Goal: Transaction & Acquisition: Purchase product/service

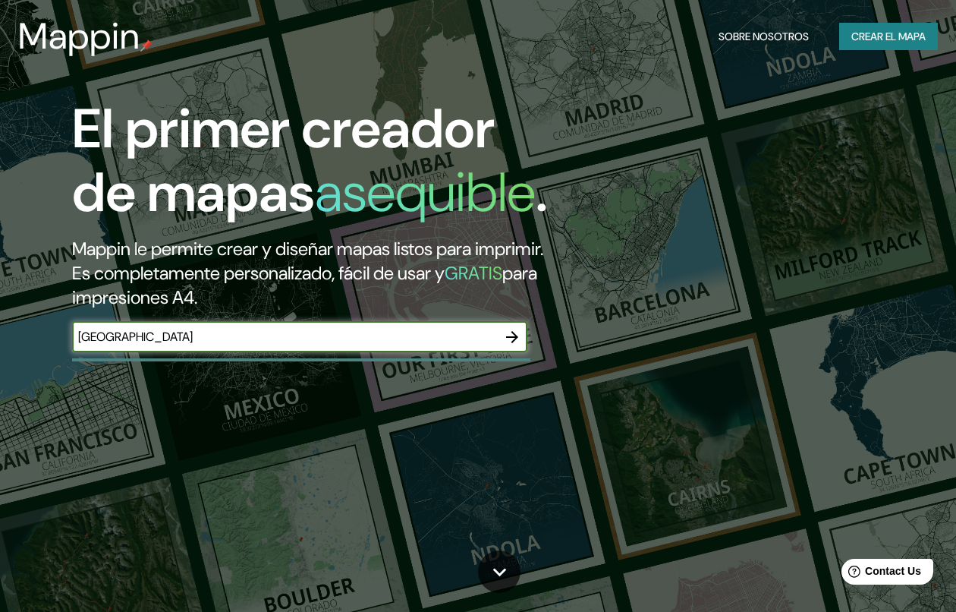
type input "[GEOGRAPHIC_DATA]"
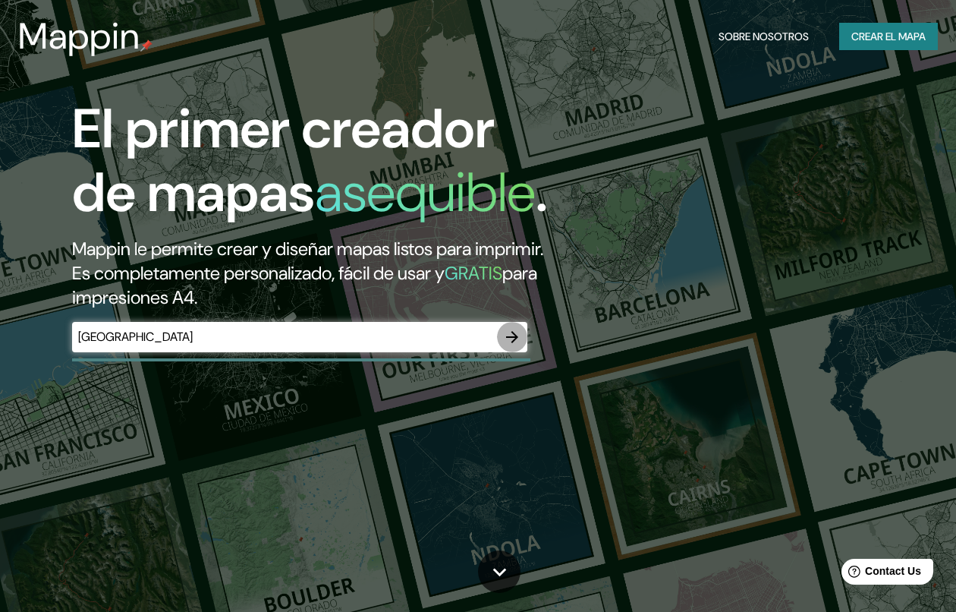
click at [510, 346] on icon "button" at bounding box center [512, 337] width 18 height 18
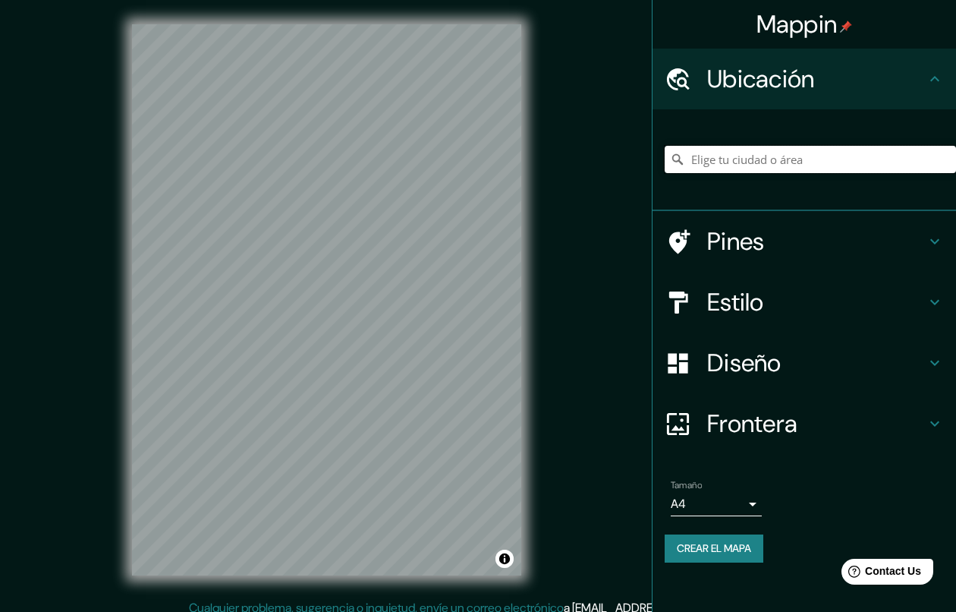
click at [716, 159] on input "Elige tu ciudad o área" at bounding box center [810, 159] width 291 height 27
click at [679, 157] on icon at bounding box center [677, 159] width 11 height 11
click at [927, 74] on icon at bounding box center [935, 79] width 18 height 18
click at [929, 77] on icon at bounding box center [935, 79] width 18 height 18
click at [764, 301] on h4 "Estilo" at bounding box center [816, 302] width 219 height 30
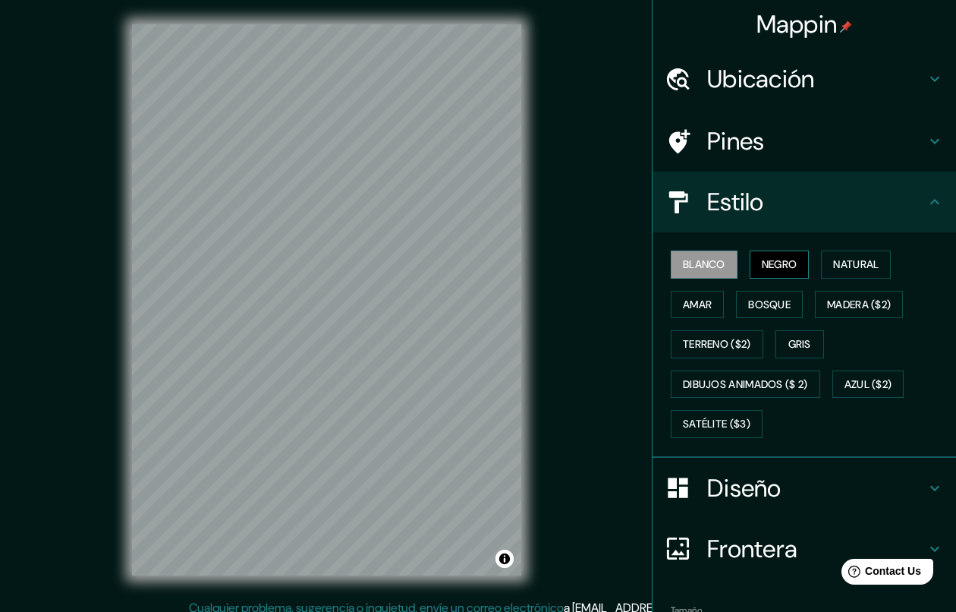
click at [773, 269] on font "Negro" at bounding box center [780, 264] width 36 height 19
click at [839, 267] on font "Natural" at bounding box center [856, 264] width 46 height 19
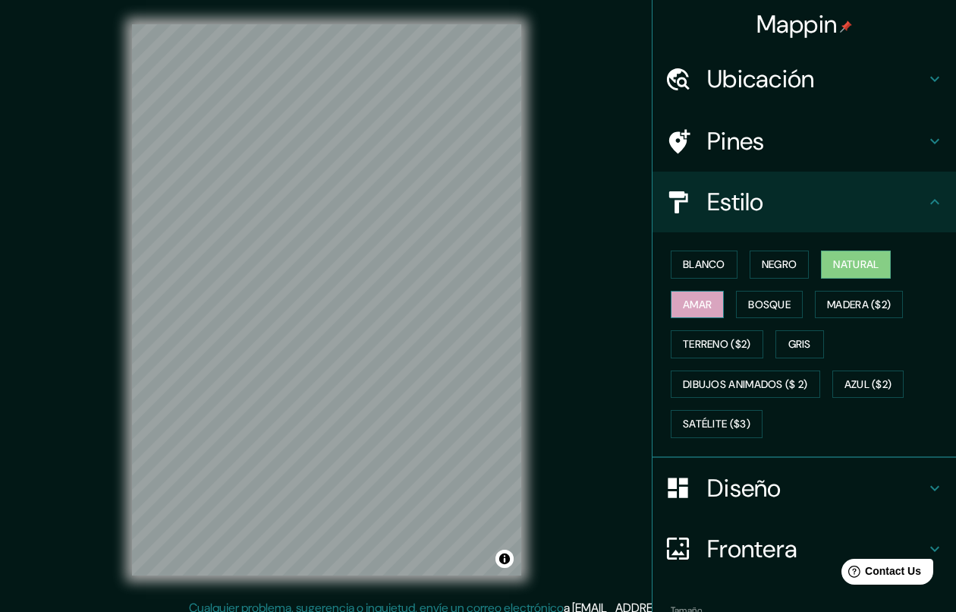
click at [710, 301] on button "Amar" at bounding box center [697, 305] width 53 height 28
click at [764, 303] on font "Bosque" at bounding box center [769, 304] width 42 height 19
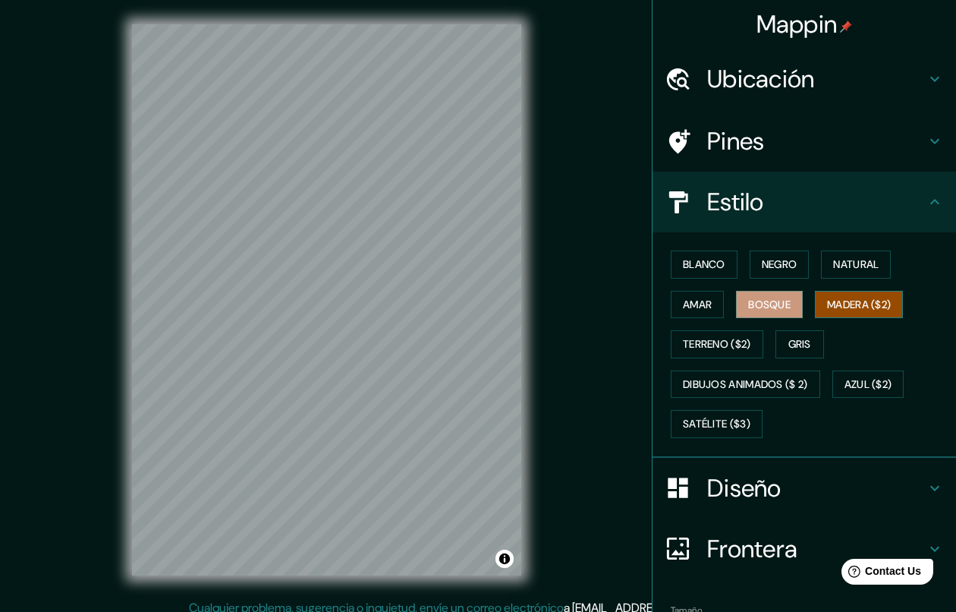
click at [831, 300] on font "Madera ($2)" at bounding box center [859, 304] width 64 height 19
click at [728, 346] on font "Terreno ($2)" at bounding box center [717, 344] width 68 height 19
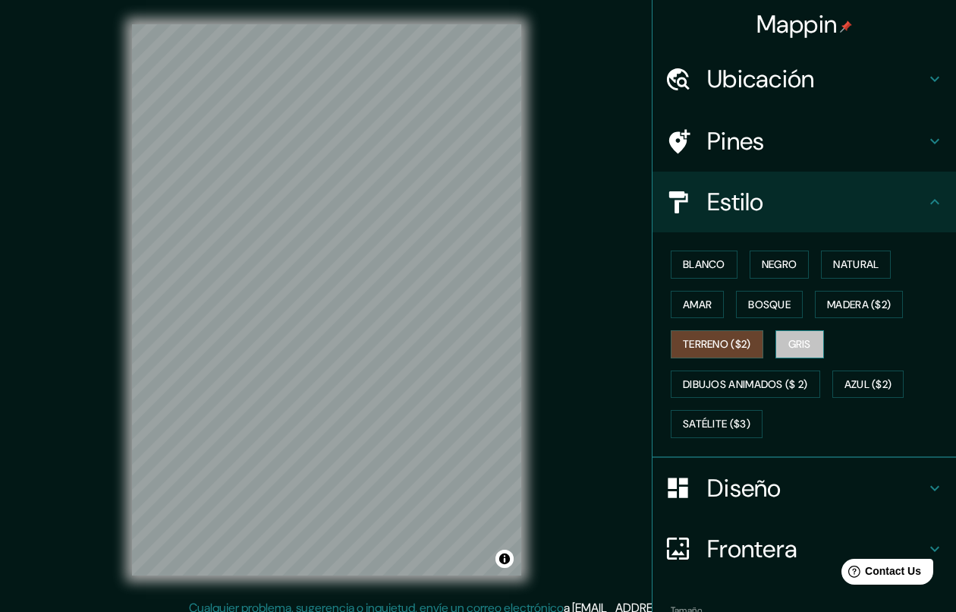
click at [788, 348] on font "Gris" at bounding box center [799, 344] width 23 height 19
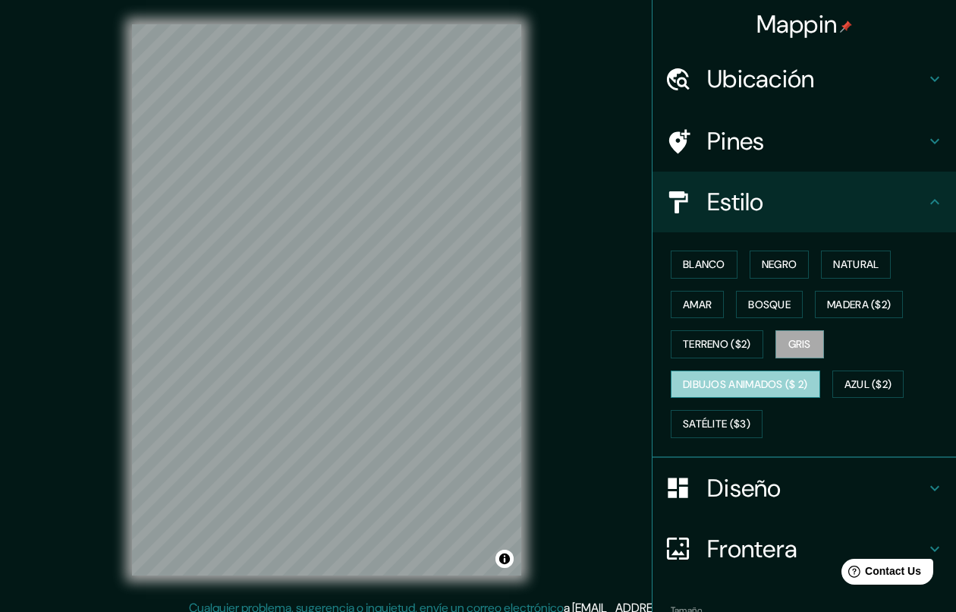
click at [735, 379] on font "Dibujos animados ($ 2)" at bounding box center [745, 384] width 125 height 19
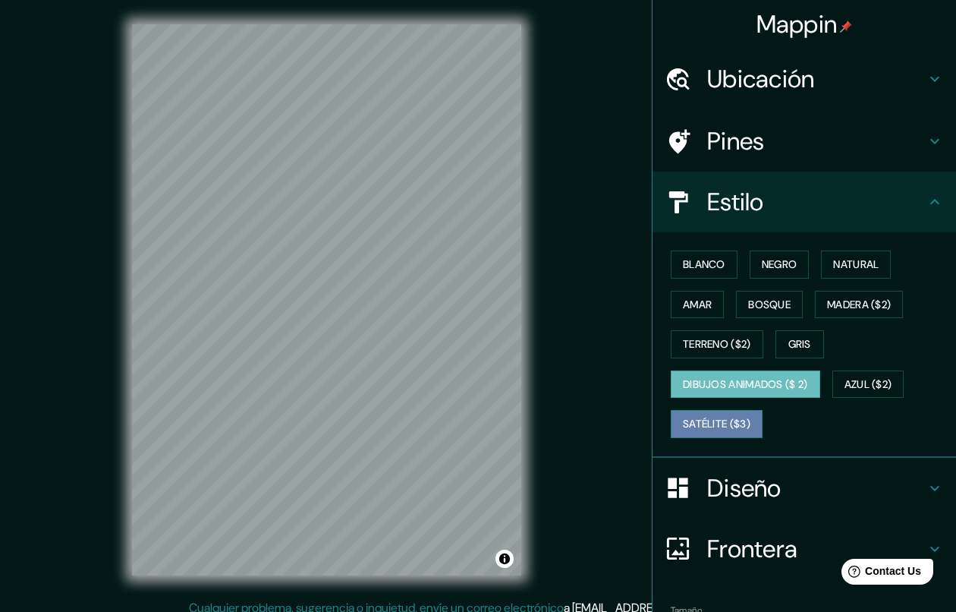
click at [725, 417] on font "Satélite ($3)" at bounding box center [717, 423] width 68 height 19
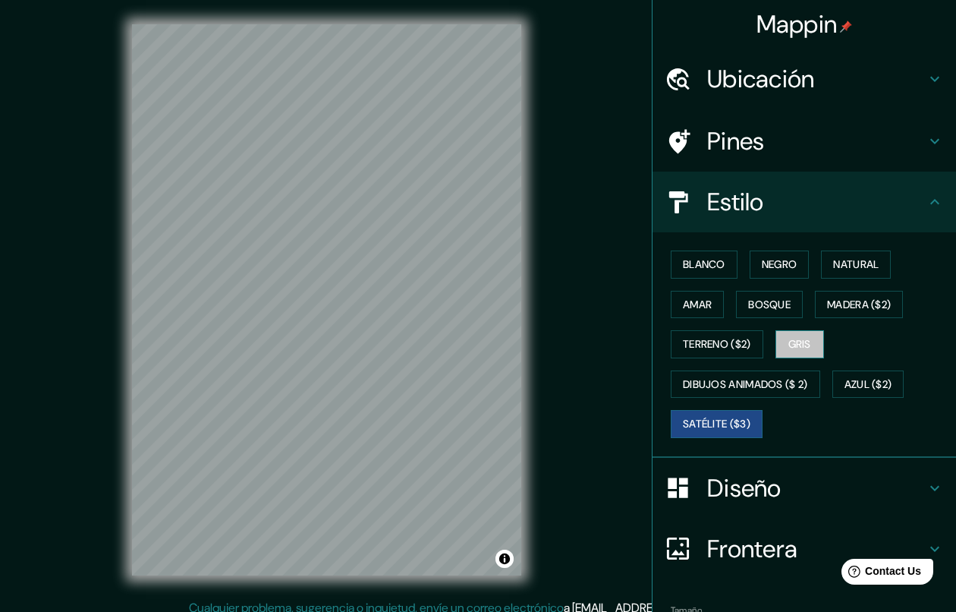
click at [798, 346] on font "Gris" at bounding box center [799, 344] width 23 height 19
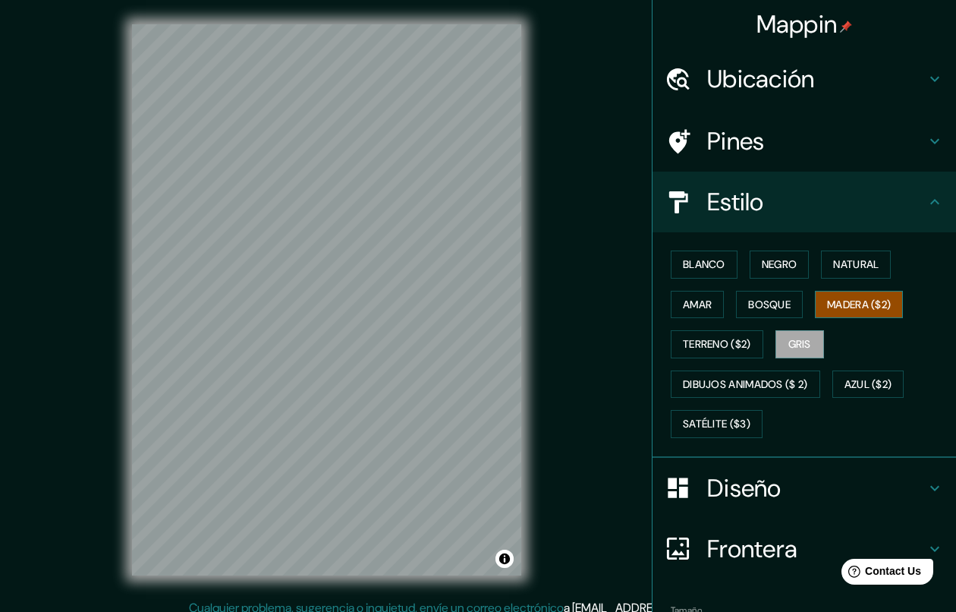
click at [827, 300] on font "Madera ($2)" at bounding box center [859, 304] width 64 height 19
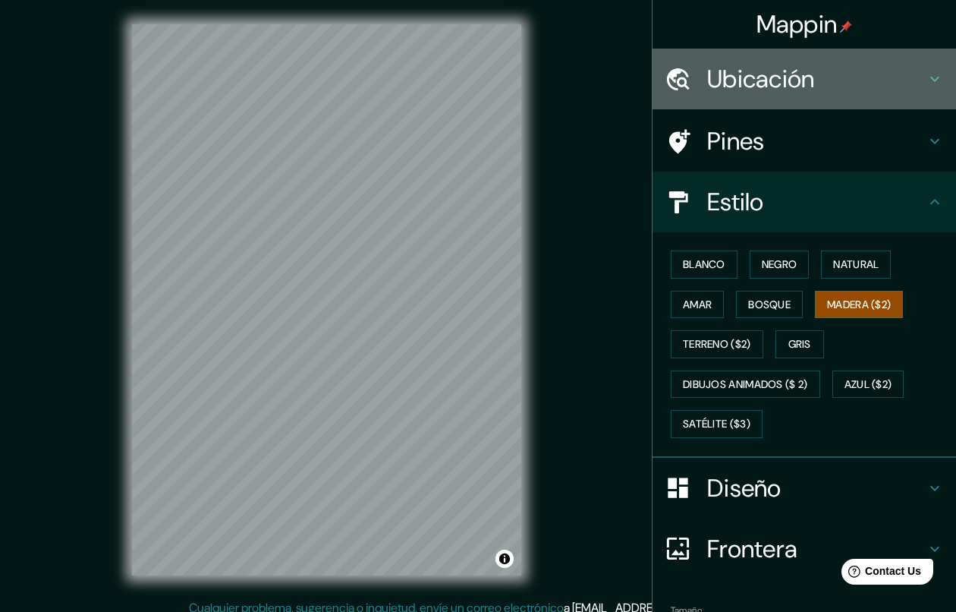
click at [756, 88] on h4 "Ubicación" at bounding box center [816, 79] width 219 height 30
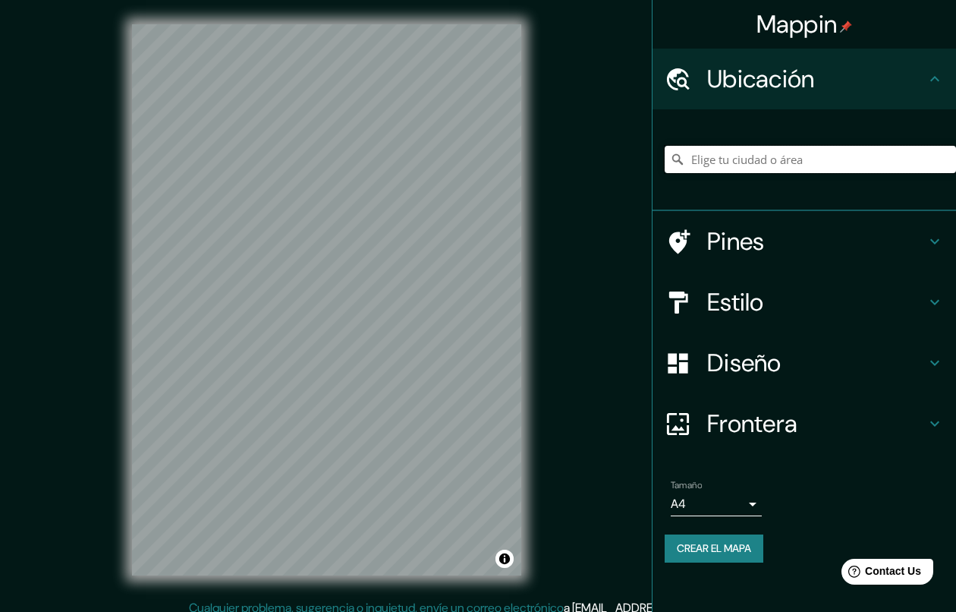
paste input "25°39'58"N 100°19'16"W"
type input "Township Concession Road M/N, Washago, Ontario L0K 2B0, Canadá"
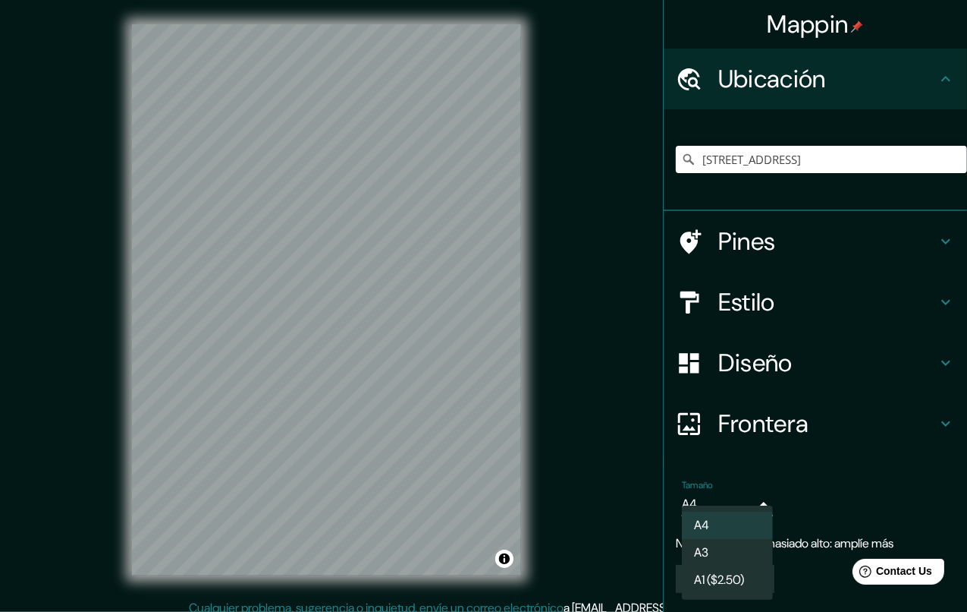
click at [755, 502] on body "Mappin Ubicación Township Concession Road M/N, Washago, Ontario L0K 2B0, Canadá…" at bounding box center [483, 306] width 967 height 612
click at [740, 554] on li "A3" at bounding box center [727, 552] width 91 height 27
type input "a4"
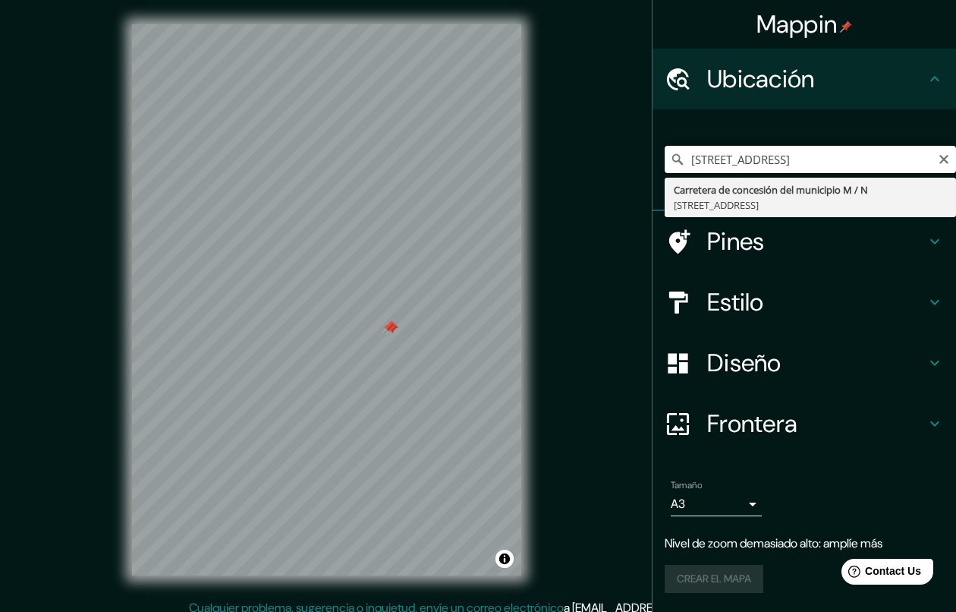
click at [797, 165] on input "Township Concession Road M/N, Washago, Ontario L0K 2B0, Canadá" at bounding box center [810, 159] width 291 height 27
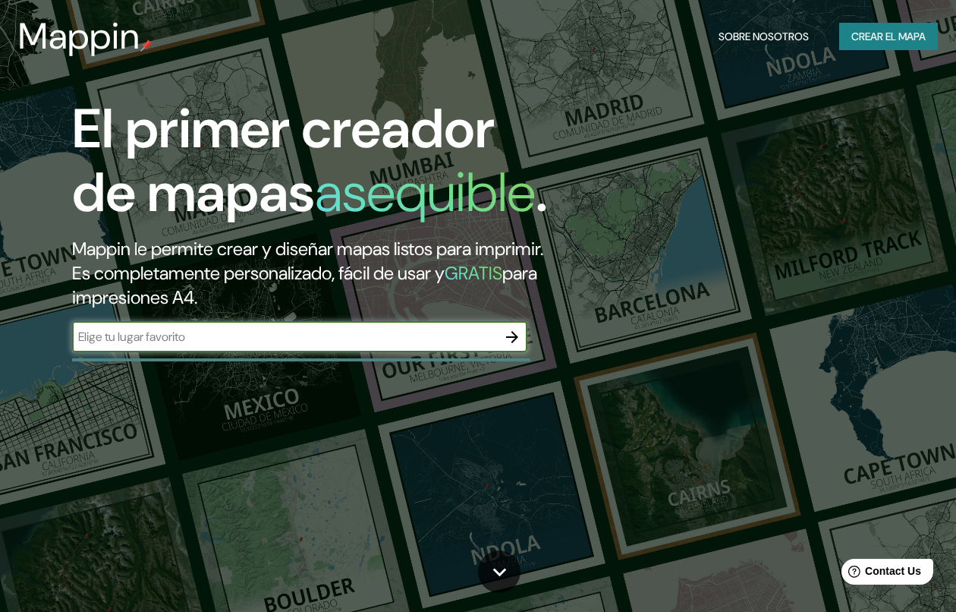
click at [311, 345] on input "text" at bounding box center [284, 336] width 425 height 17
type input "[GEOGRAPHIC_DATA]"
click at [516, 346] on icon "button" at bounding box center [512, 337] width 18 height 18
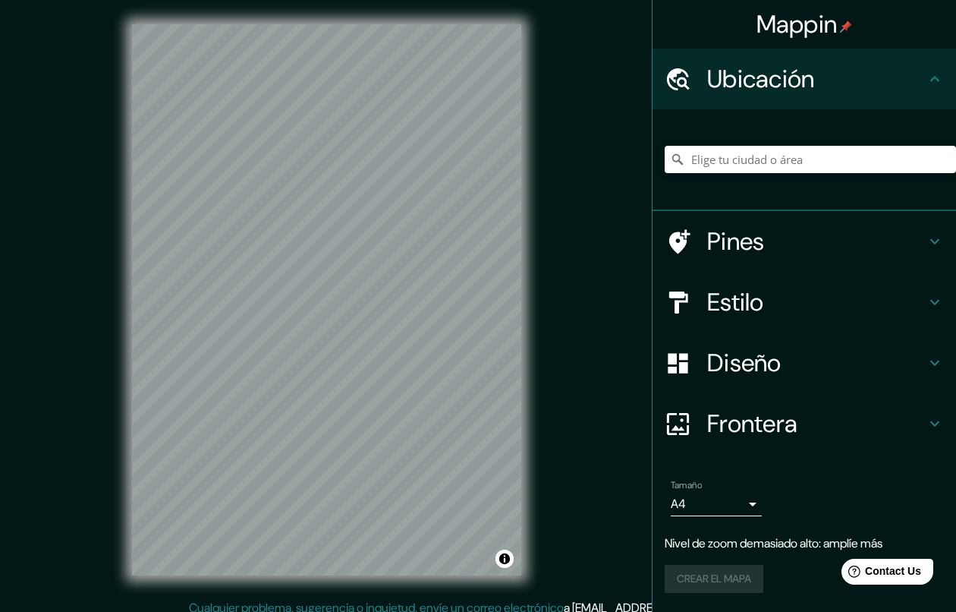
click at [66, 218] on div "Mappin Ubicación Pines Estilo Diseño Frontera Elige un borde. Sugerencia : pued…" at bounding box center [478, 311] width 956 height 623
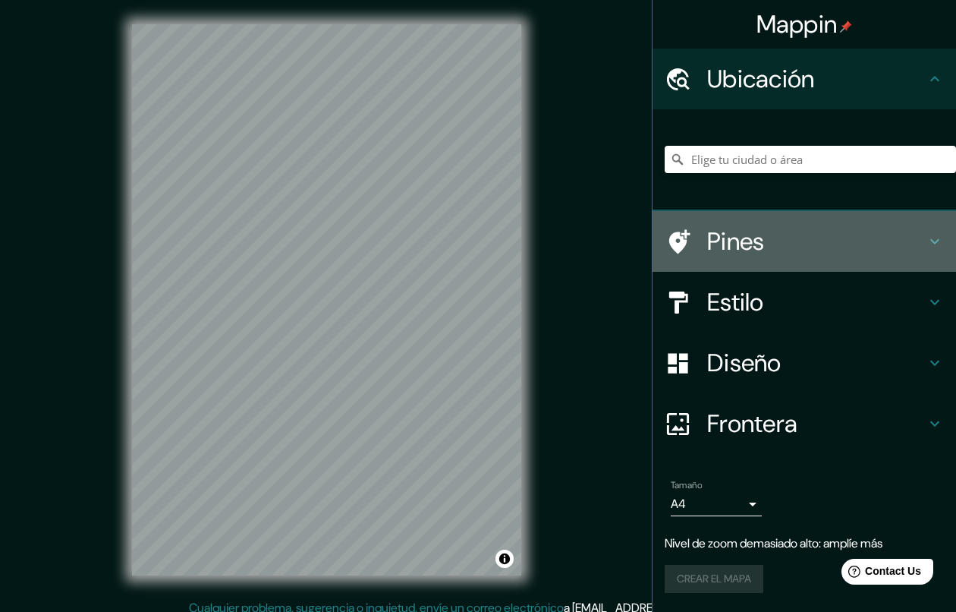
click at [713, 244] on h4 "Pines" at bounding box center [816, 241] width 219 height 30
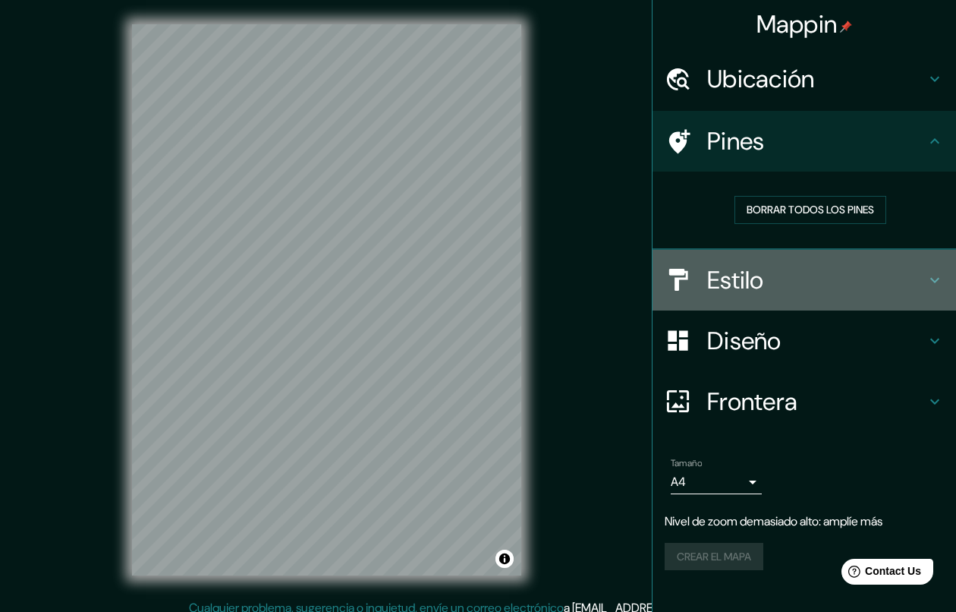
click at [747, 279] on h4 "Estilo" at bounding box center [816, 280] width 219 height 30
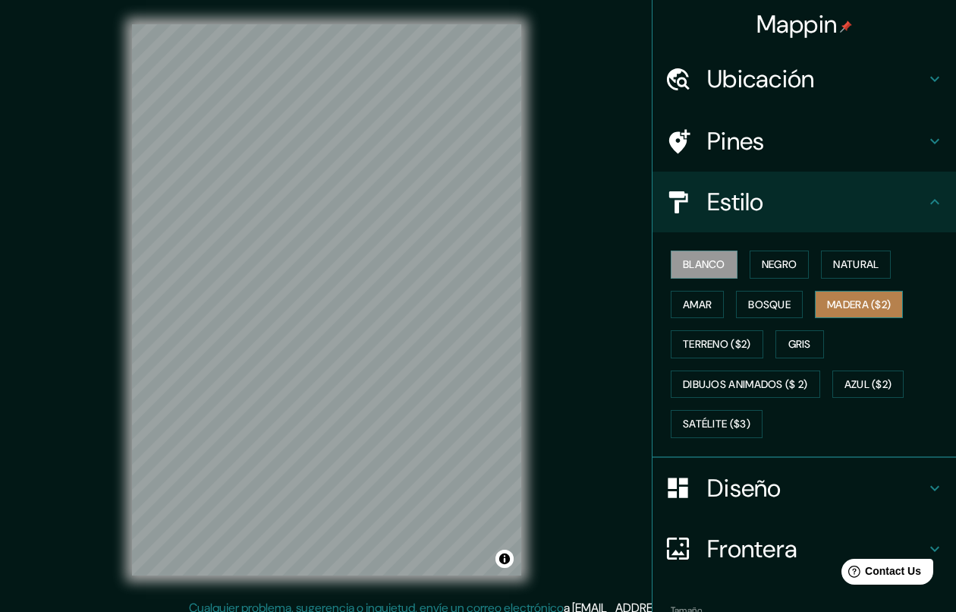
click at [841, 308] on font "Madera ($2)" at bounding box center [859, 304] width 64 height 19
click at [673, 481] on icon at bounding box center [678, 487] width 20 height 20
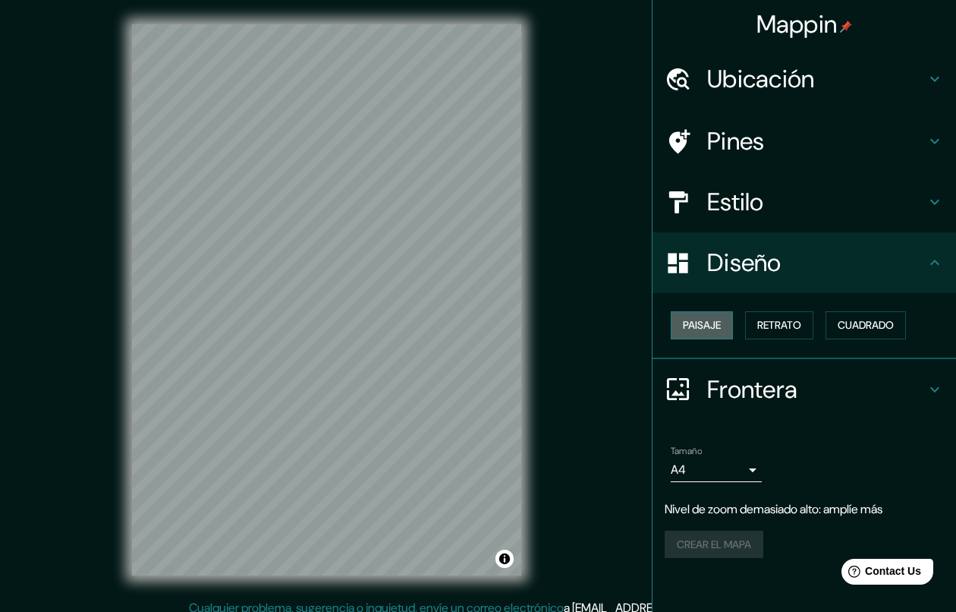
click at [706, 331] on font "Paisaje" at bounding box center [702, 325] width 38 height 19
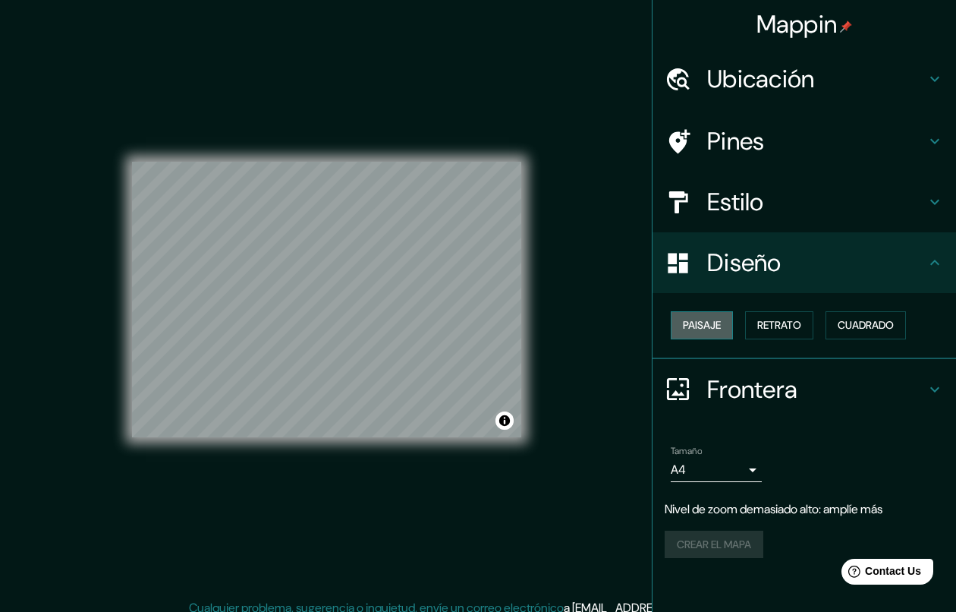
click at [706, 331] on font "Paisaje" at bounding box center [702, 325] width 38 height 19
click at [771, 329] on font "Retrato" at bounding box center [779, 325] width 44 height 19
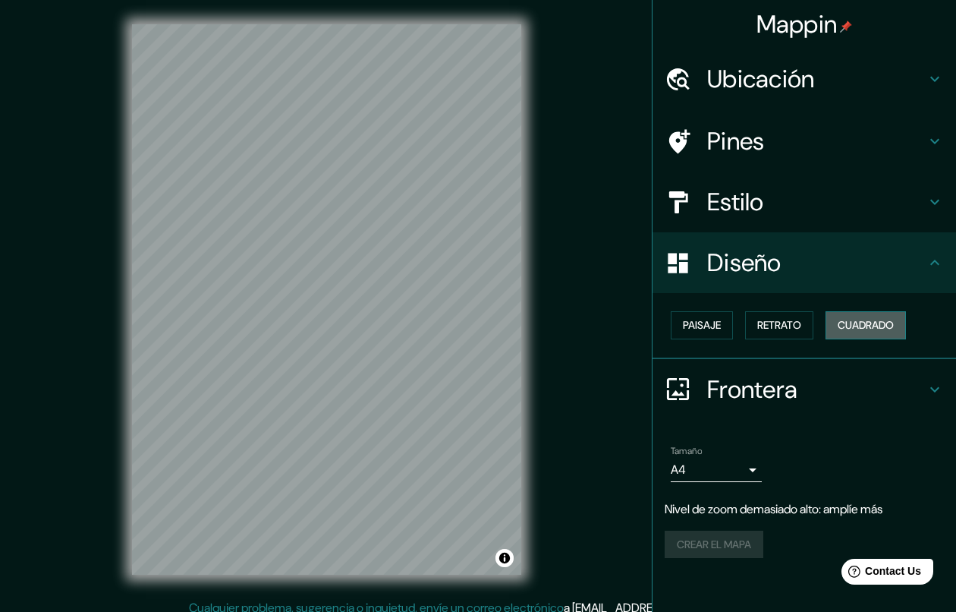
click at [867, 321] on font "Cuadrado" at bounding box center [866, 325] width 56 height 19
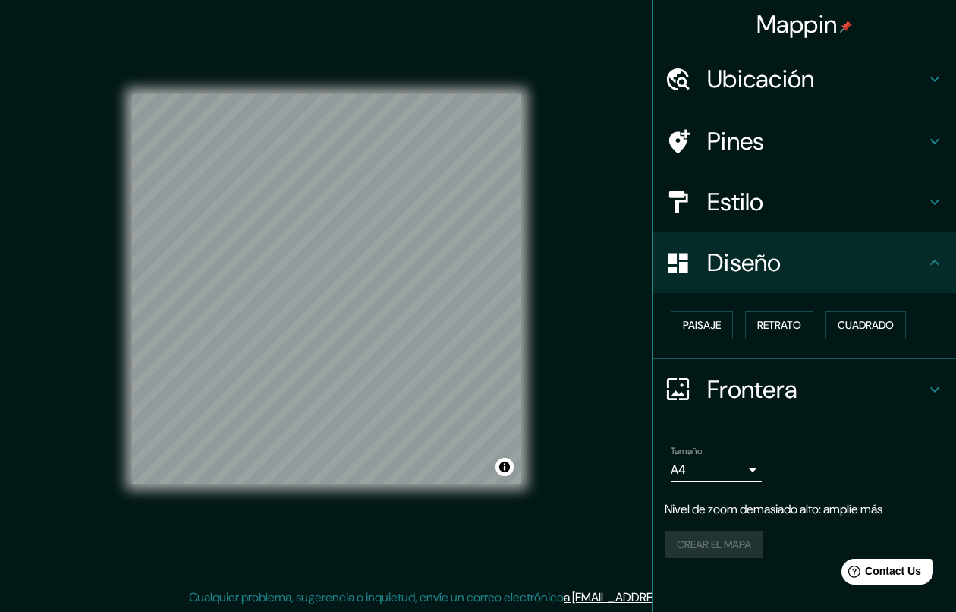
scroll to position [11, 0]
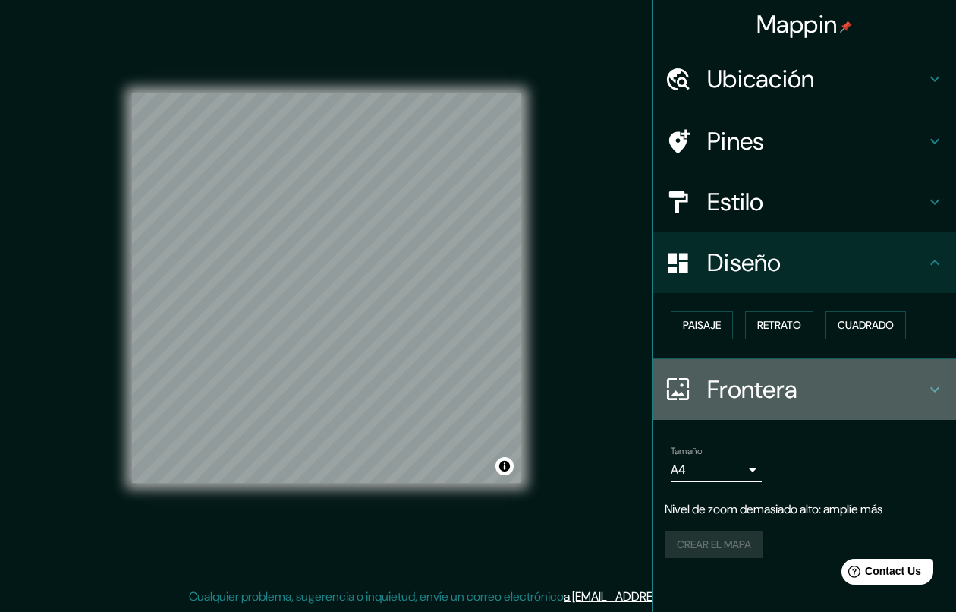
click at [750, 384] on h4 "Frontera" at bounding box center [816, 389] width 219 height 30
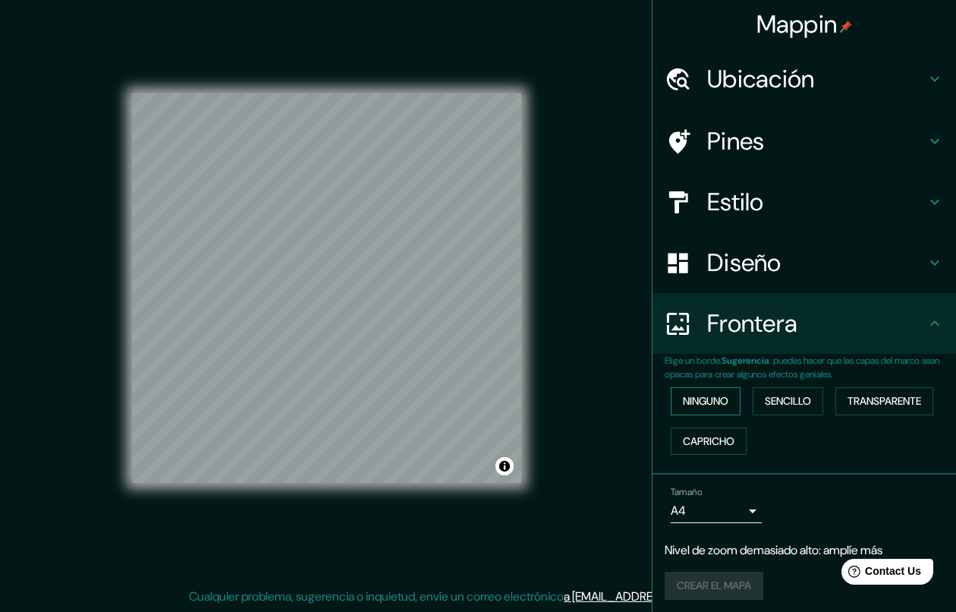
click at [725, 400] on button "Ninguno" at bounding box center [706, 401] width 70 height 28
click at [790, 393] on font "Sencillo" at bounding box center [788, 401] width 46 height 19
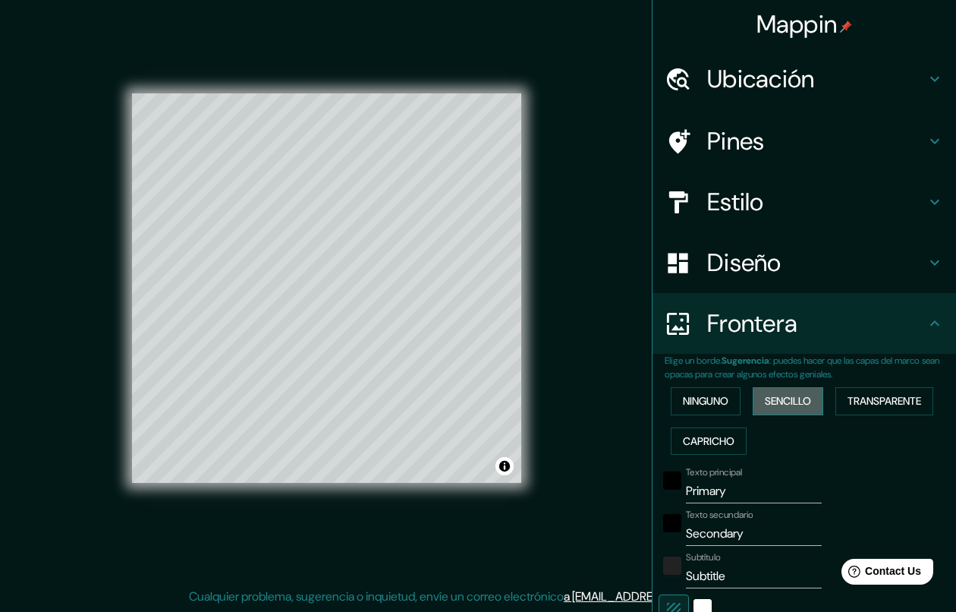
click at [791, 395] on font "Sencillo" at bounding box center [788, 401] width 46 height 19
type input "205"
type input "41"
click at [866, 400] on font "Transparente" at bounding box center [885, 401] width 74 height 19
click at [713, 446] on font "Capricho" at bounding box center [709, 441] width 52 height 19
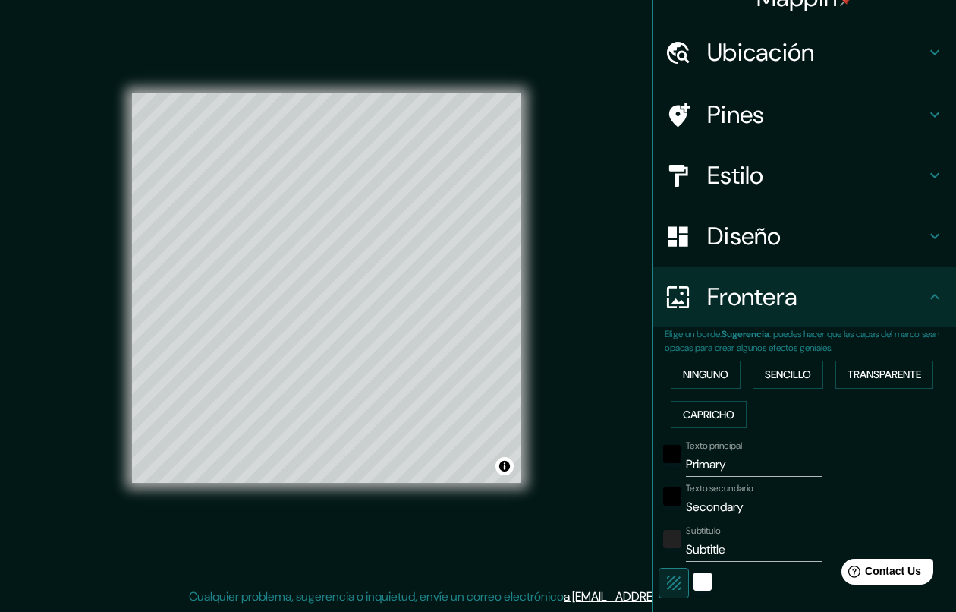
scroll to position [358, 0]
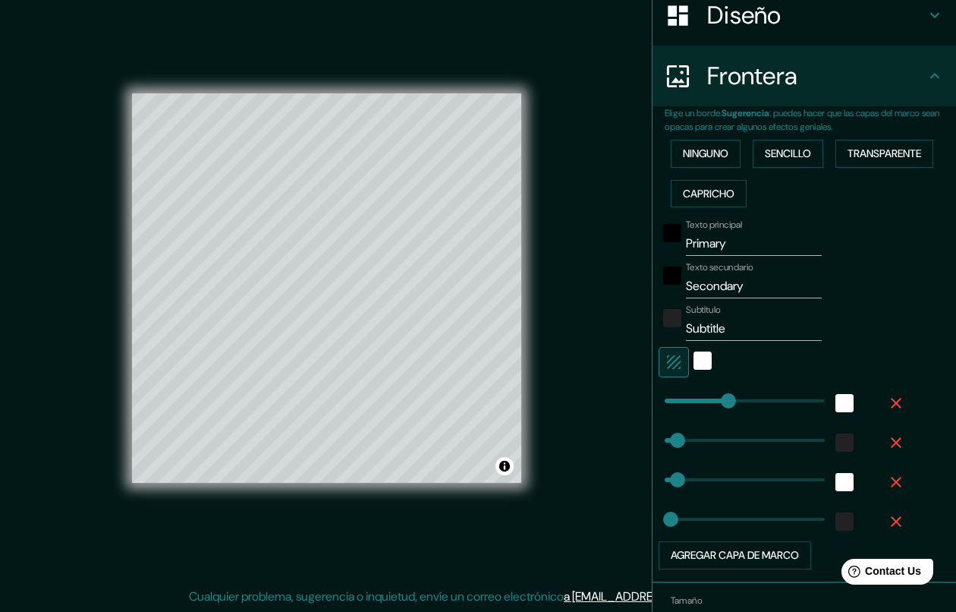
type input "205"
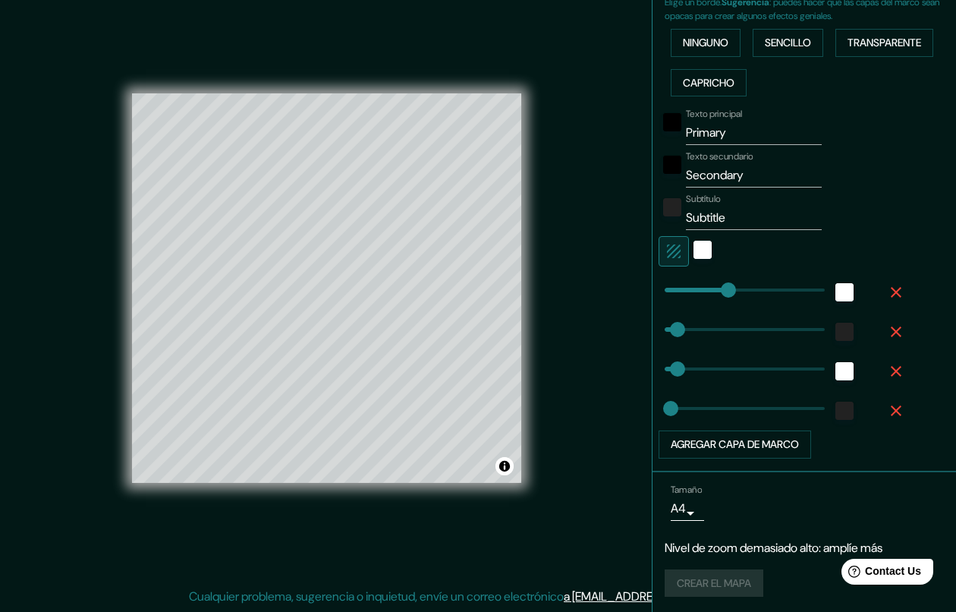
type input "41"
